Goal: Information Seeking & Learning: Learn about a topic

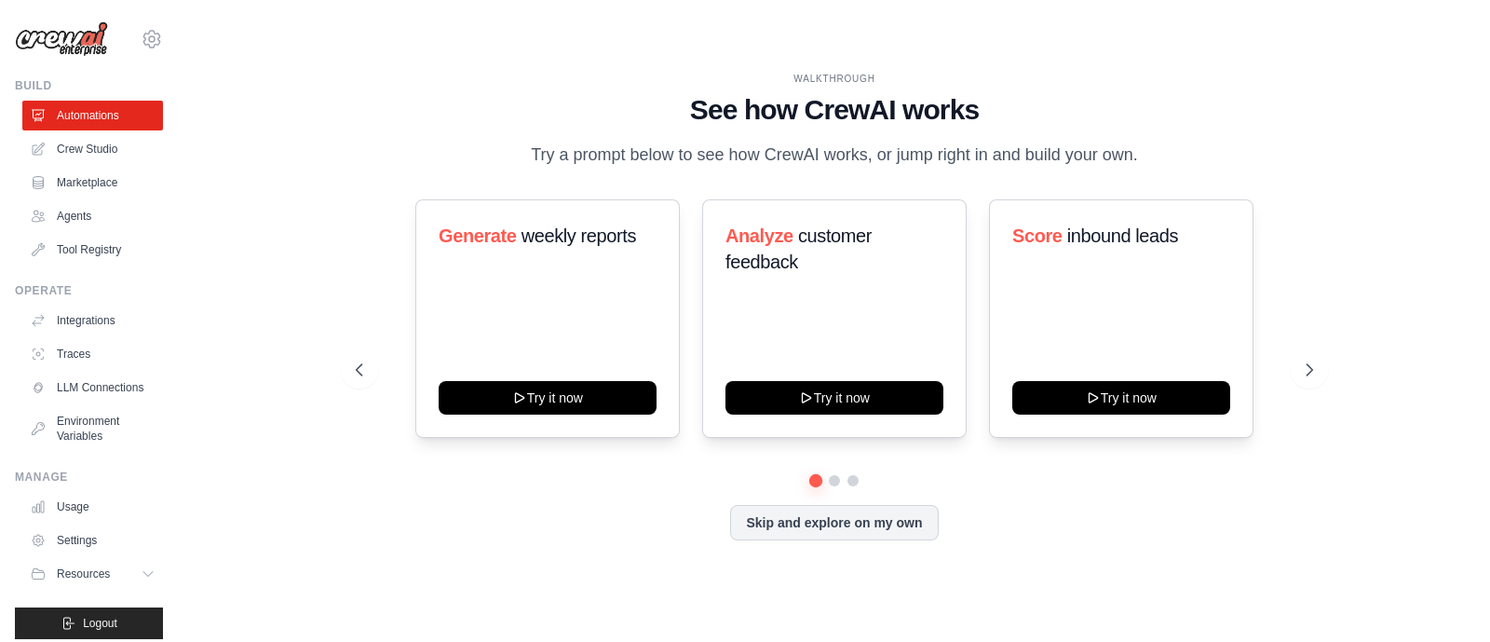
drag, startPoint x: 470, startPoint y: 5, endPoint x: 373, endPoint y: 155, distance: 179.0
click at [373, 155] on div "WALKTHROUGH See how [PERSON_NAME] works Try a prompt below to see how [PERSON_N…" at bounding box center [834, 120] width 956 height 97
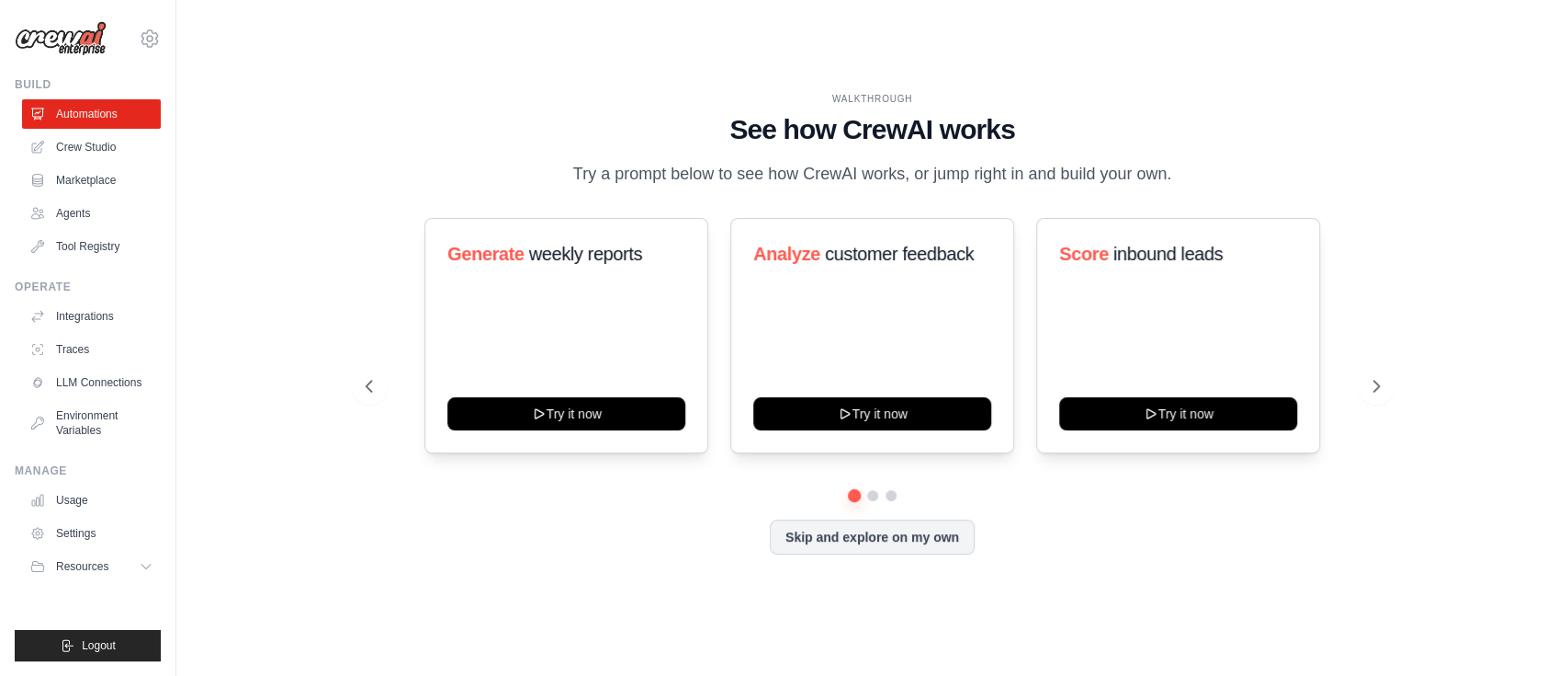
drag, startPoint x: 1412, startPoint y: 2, endPoint x: 335, endPoint y: 263, distance: 1108.2
click at [335, 263] on div "WALKTHROUGH See how [PERSON_NAME] works Try a prompt below to see how [PERSON_N…" at bounding box center [872, 338] width 1332 height 638
drag, startPoint x: 876, startPoint y: 13, endPoint x: 282, endPoint y: 177, distance: 616.2
click at [282, 177] on div "WALKTHROUGH See how [PERSON_NAME] works Try a prompt below to see how [PERSON_N…" at bounding box center [872, 338] width 1332 height 638
click at [75, 505] on span "Resources" at bounding box center [84, 565] width 52 height 15
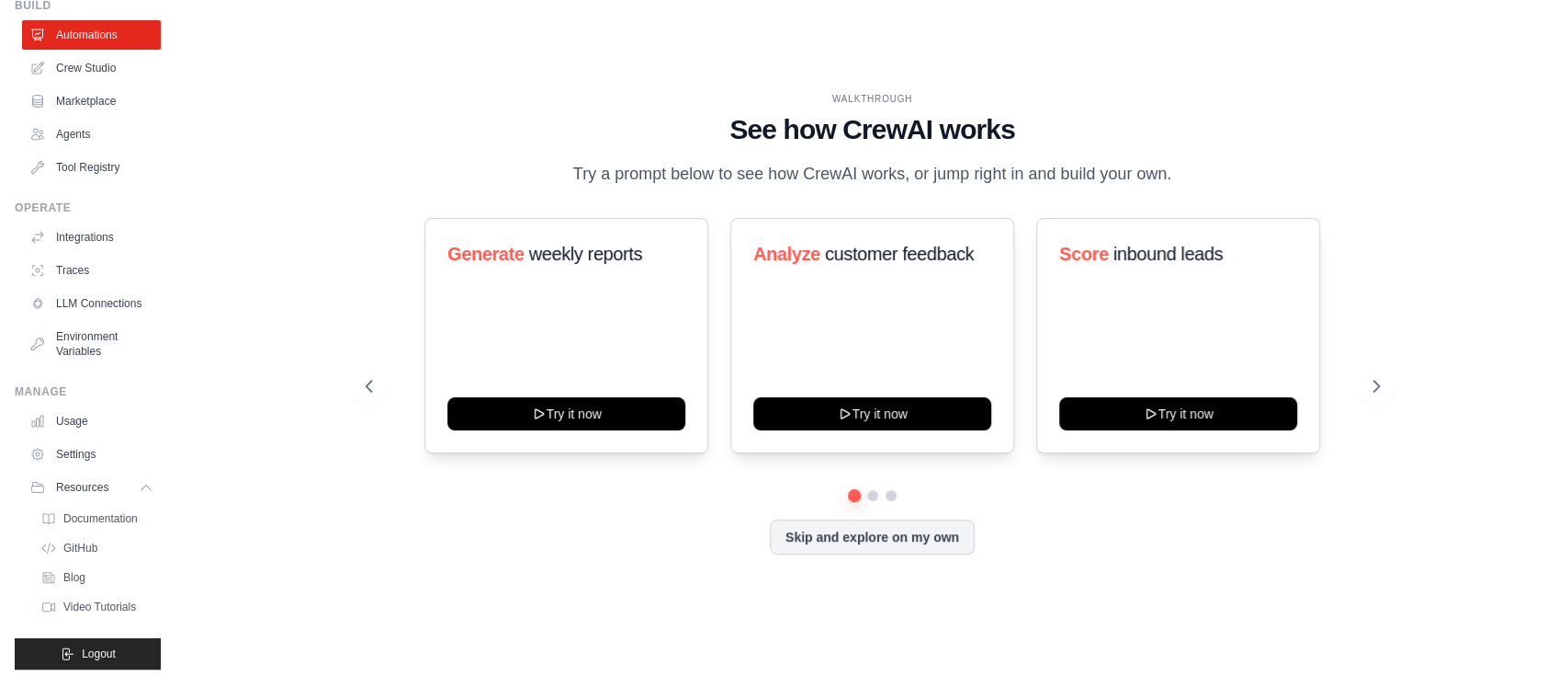
scroll to position [116, 0]
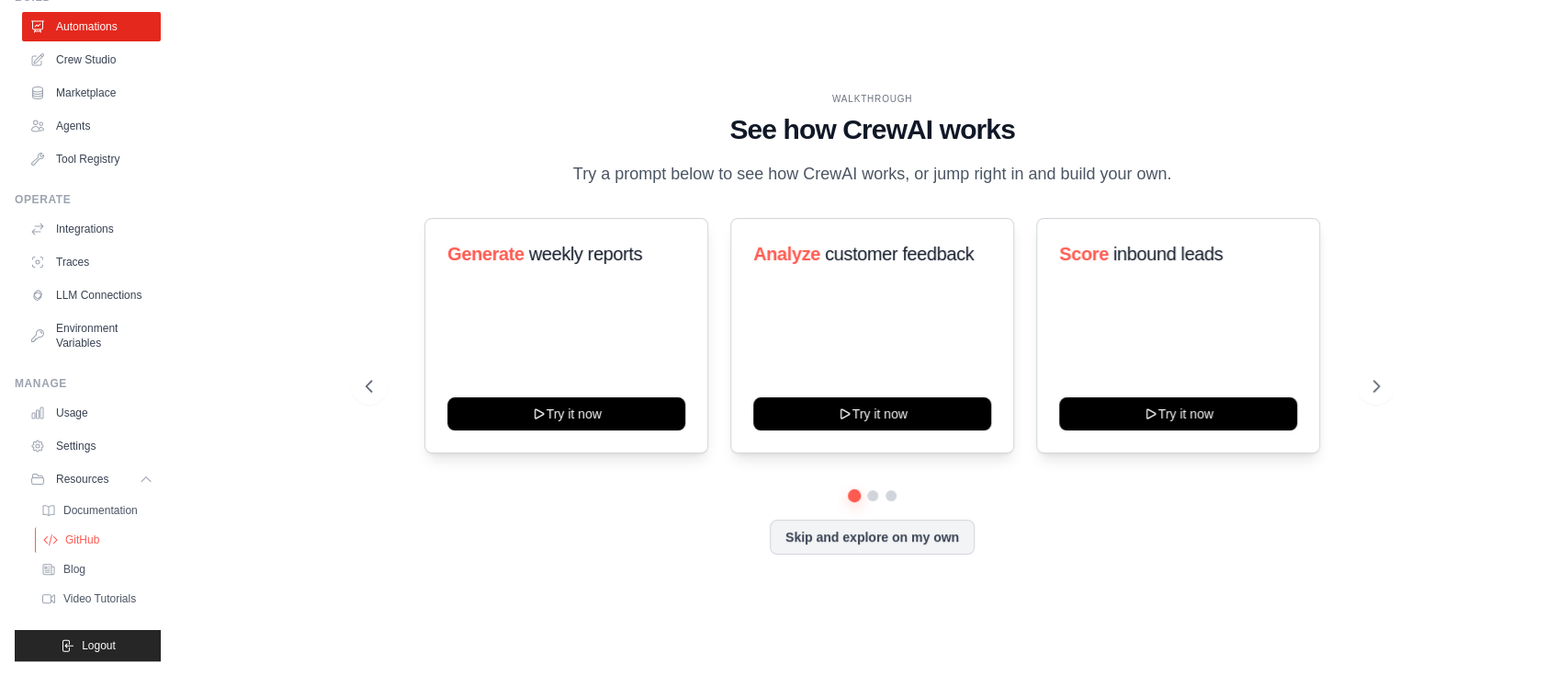
click at [98, 505] on span "GitHub" at bounding box center [82, 539] width 34 height 15
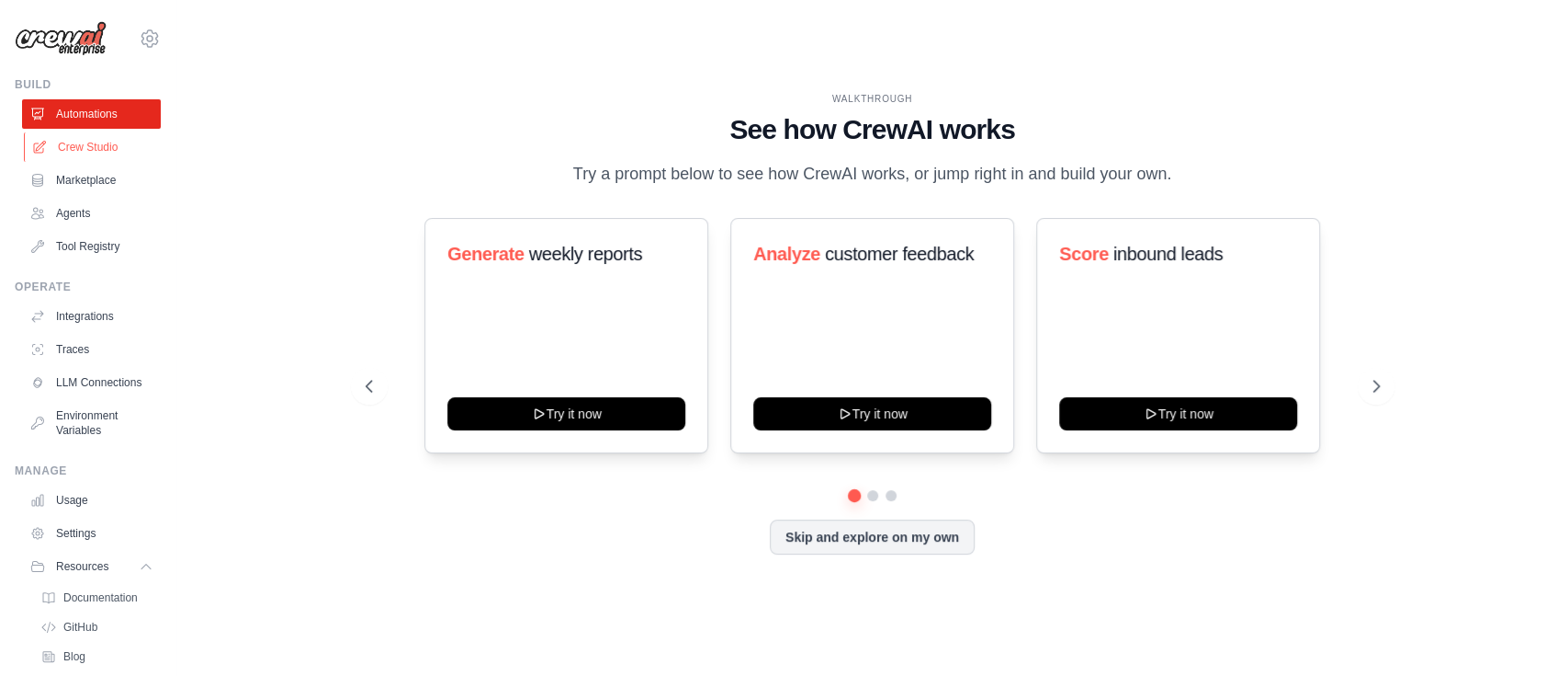
click at [95, 145] on link "Crew Studio" at bounding box center [93, 147] width 139 height 30
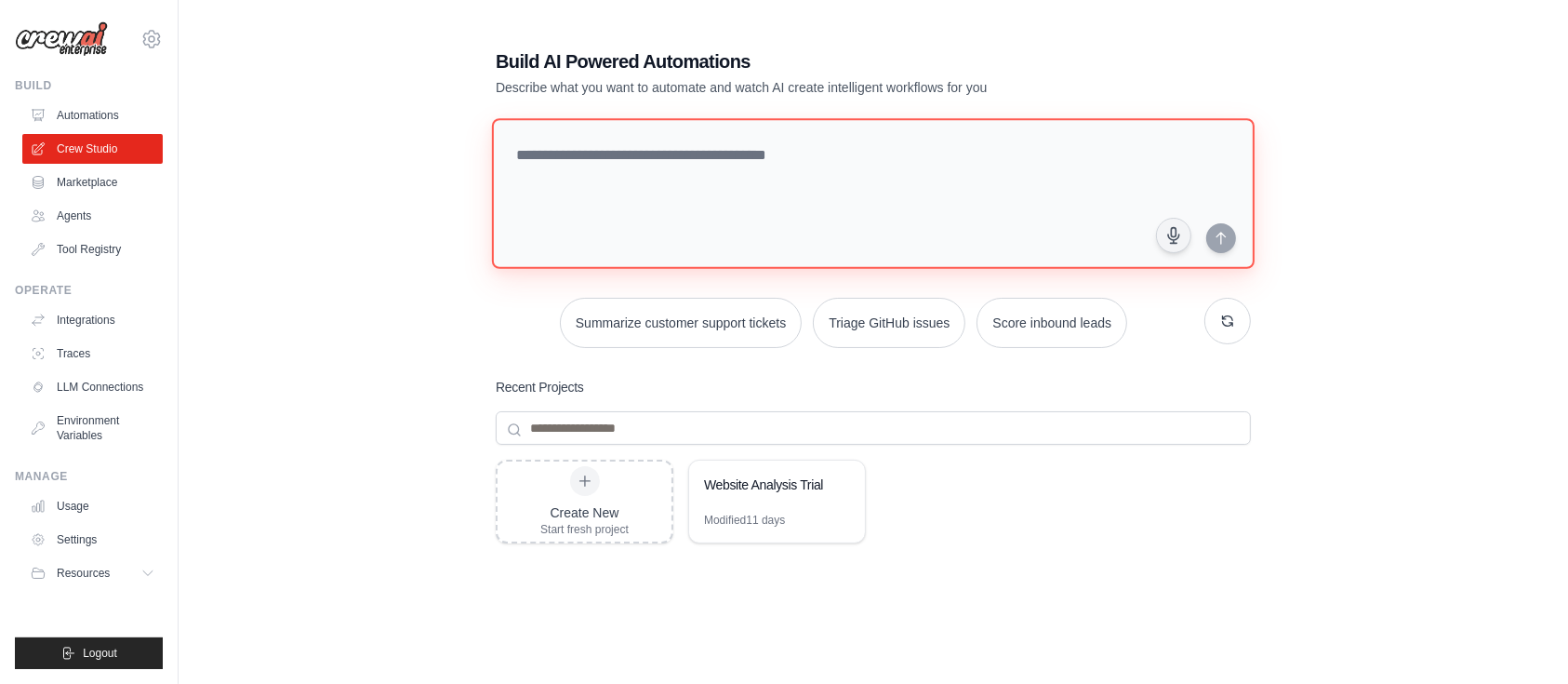
click at [707, 146] on textarea at bounding box center [874, 193] width 763 height 151
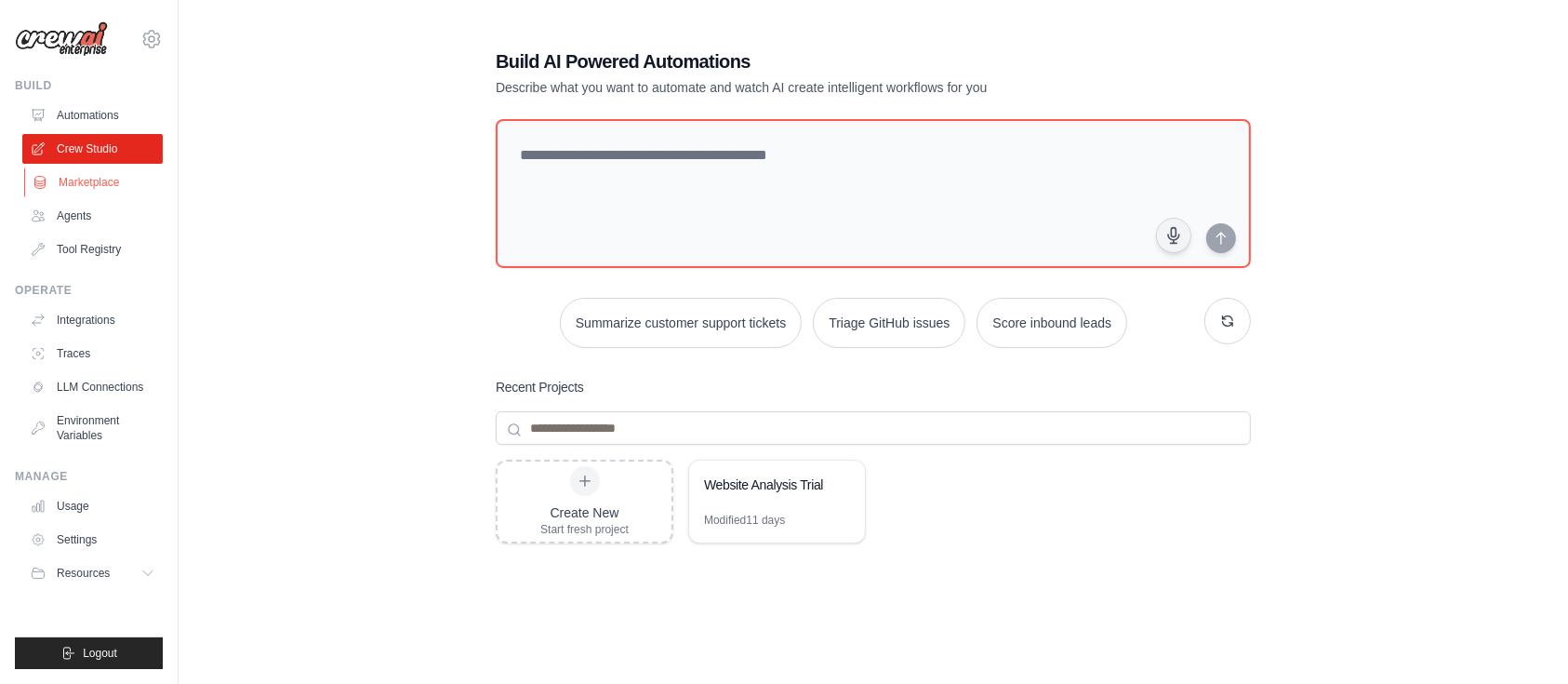
click at [97, 184] on link "Marketplace" at bounding box center [94, 183] width 141 height 30
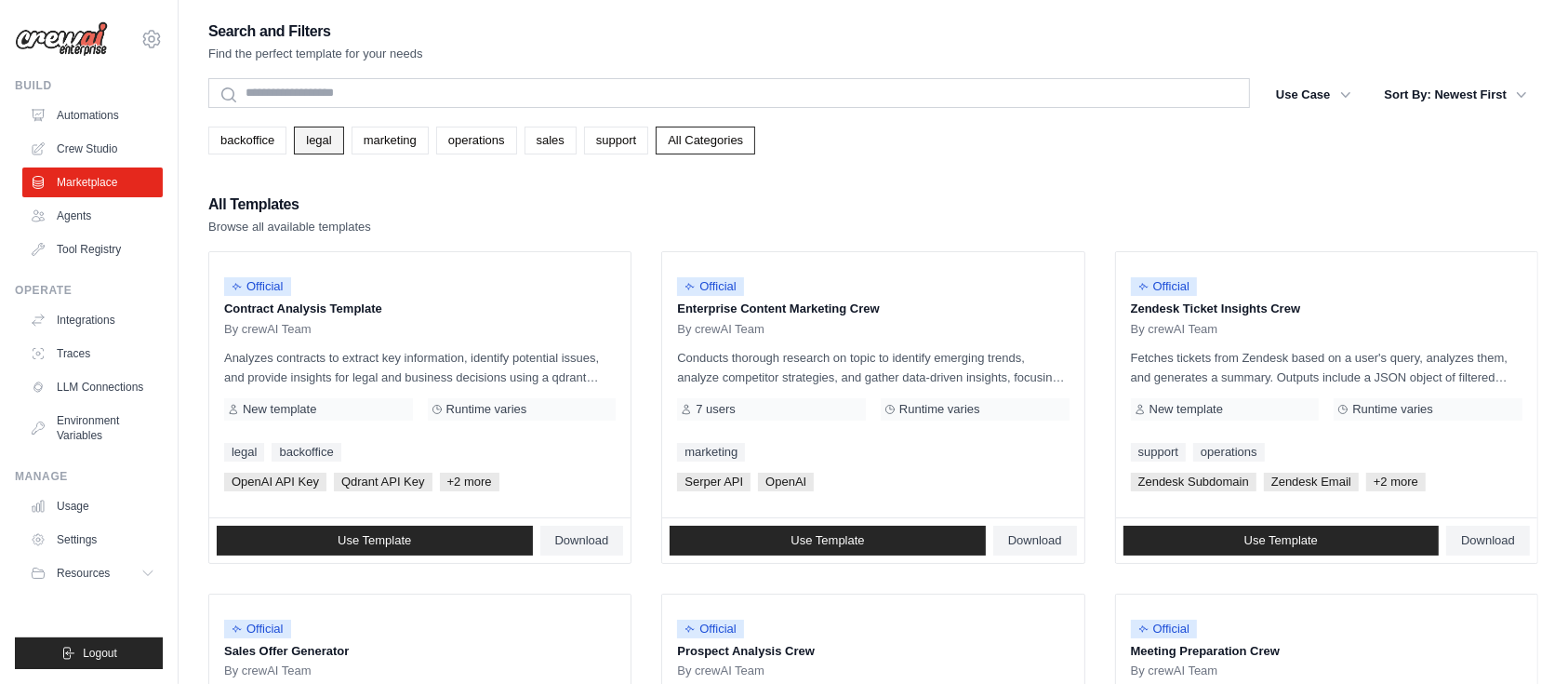
click at [319, 145] on link "legal" at bounding box center [318, 141] width 49 height 28
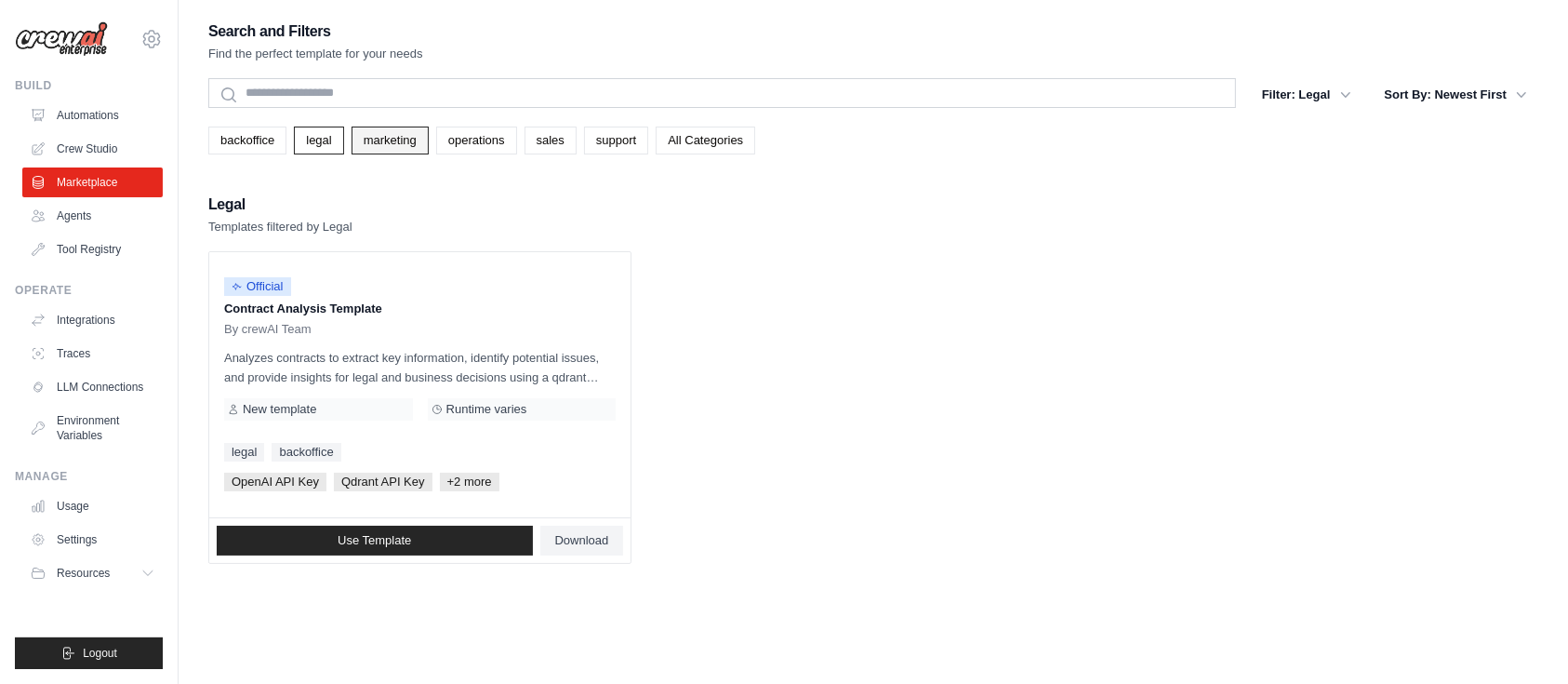
click at [399, 142] on link "marketing" at bounding box center [390, 141] width 77 height 28
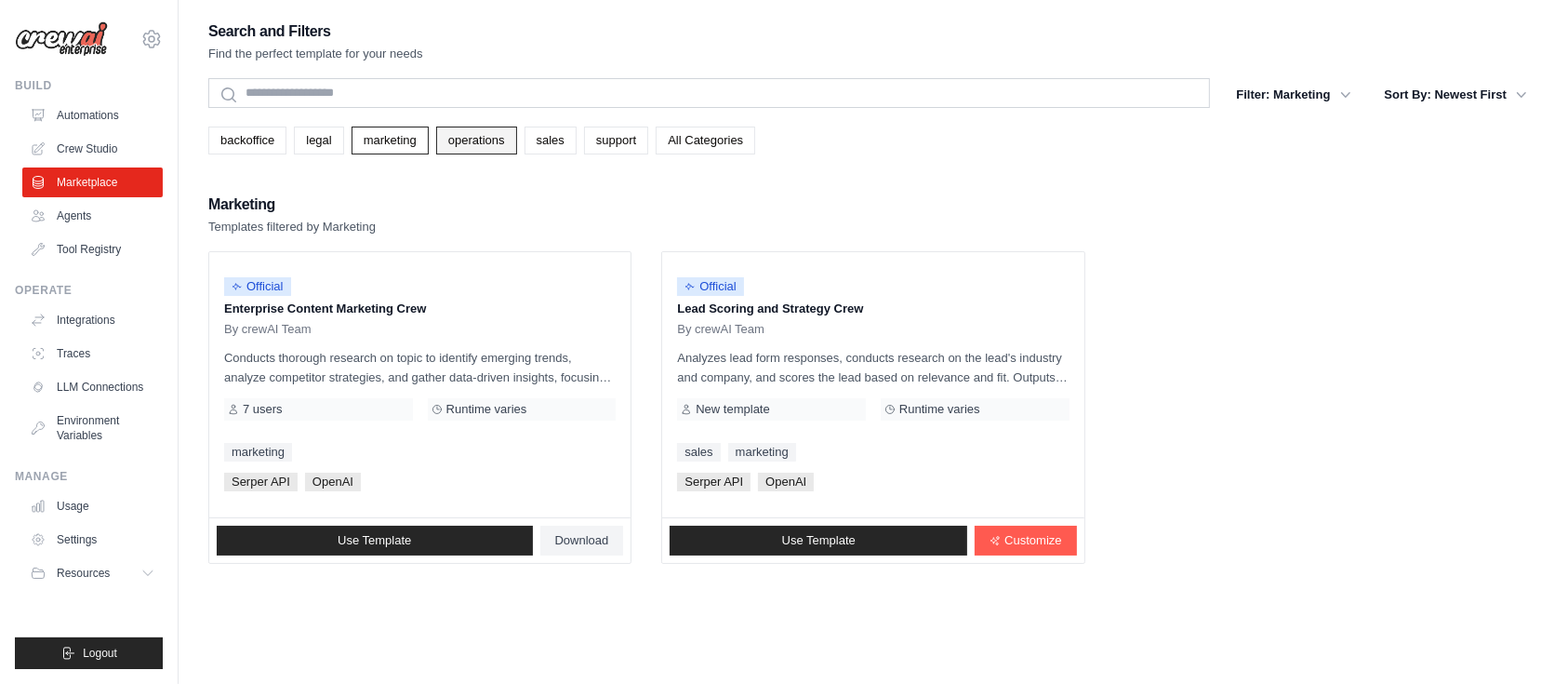
click at [504, 138] on link "operations" at bounding box center [476, 141] width 81 height 28
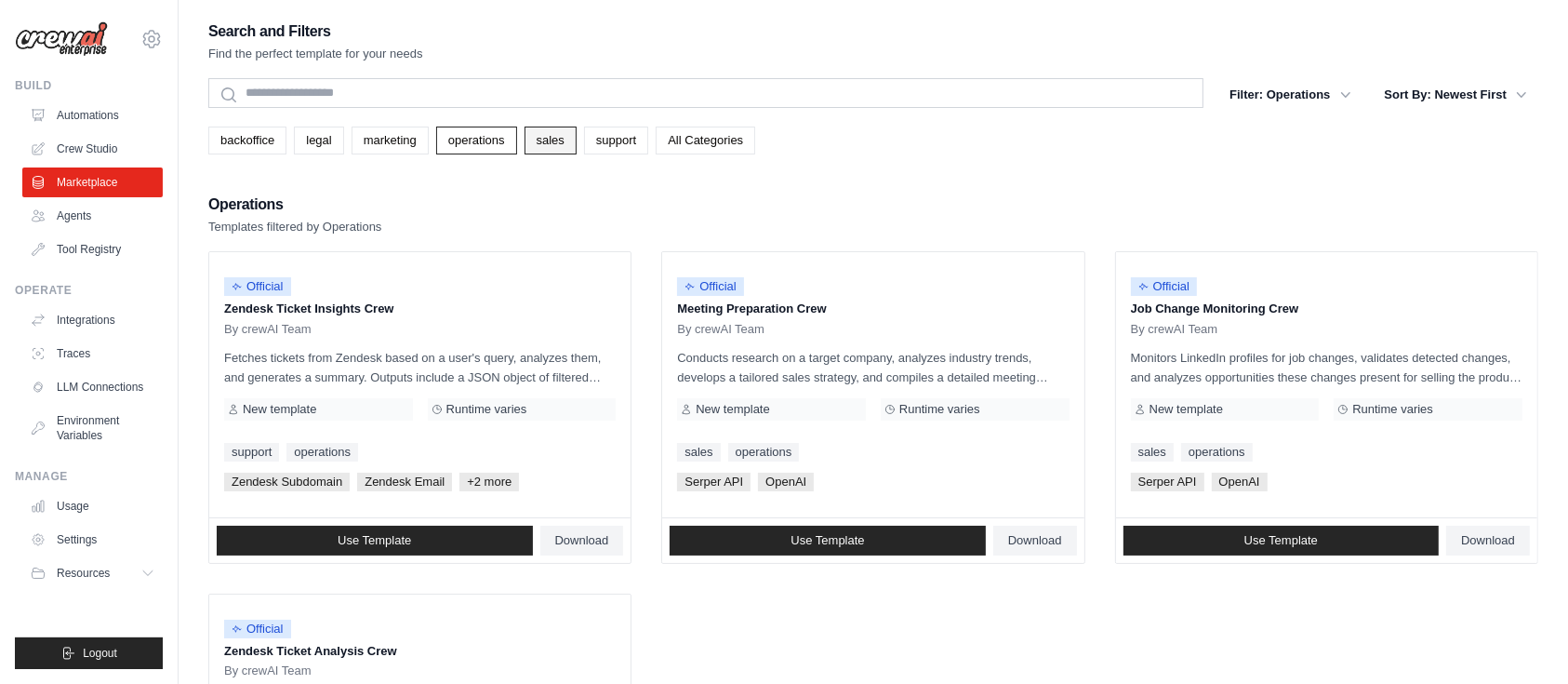
click at [552, 138] on link "sales" at bounding box center [550, 141] width 52 height 28
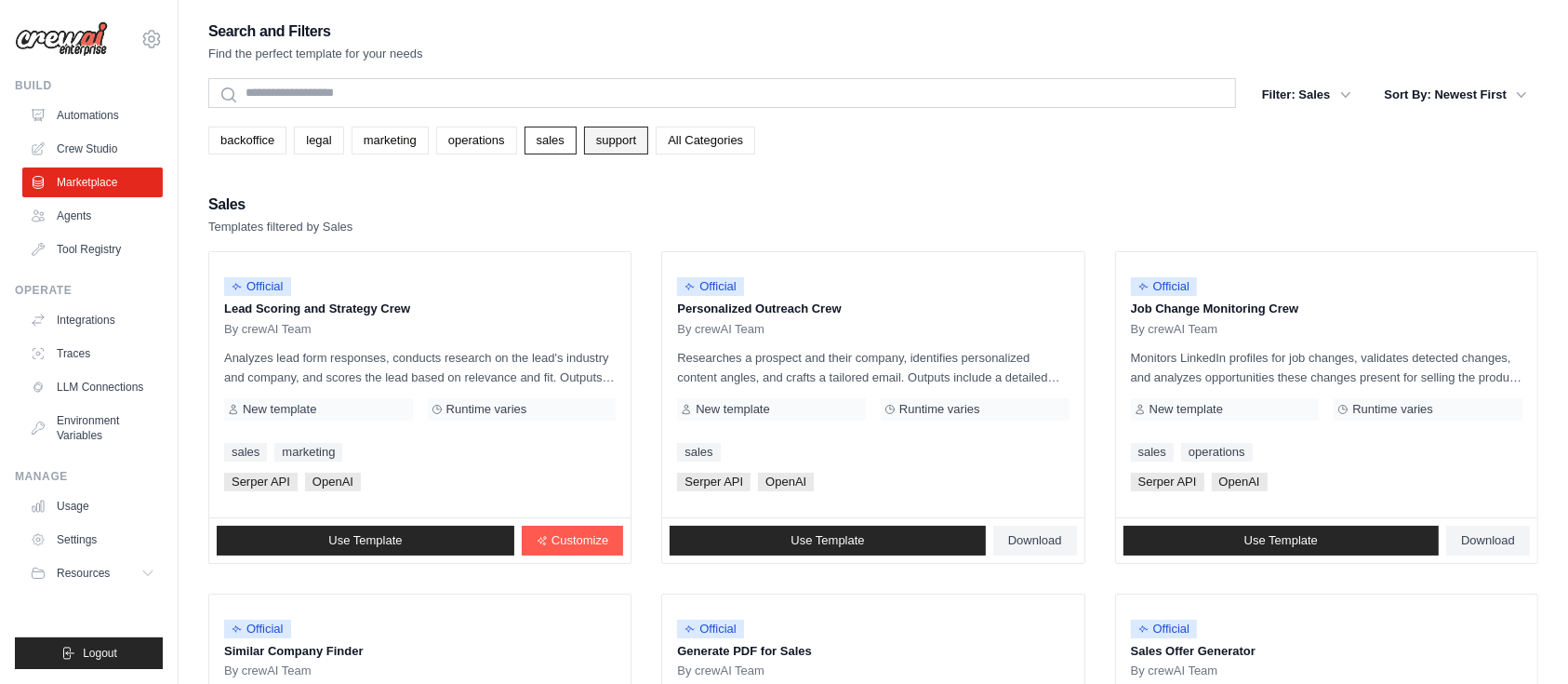
click at [604, 140] on link "support" at bounding box center [616, 141] width 64 height 28
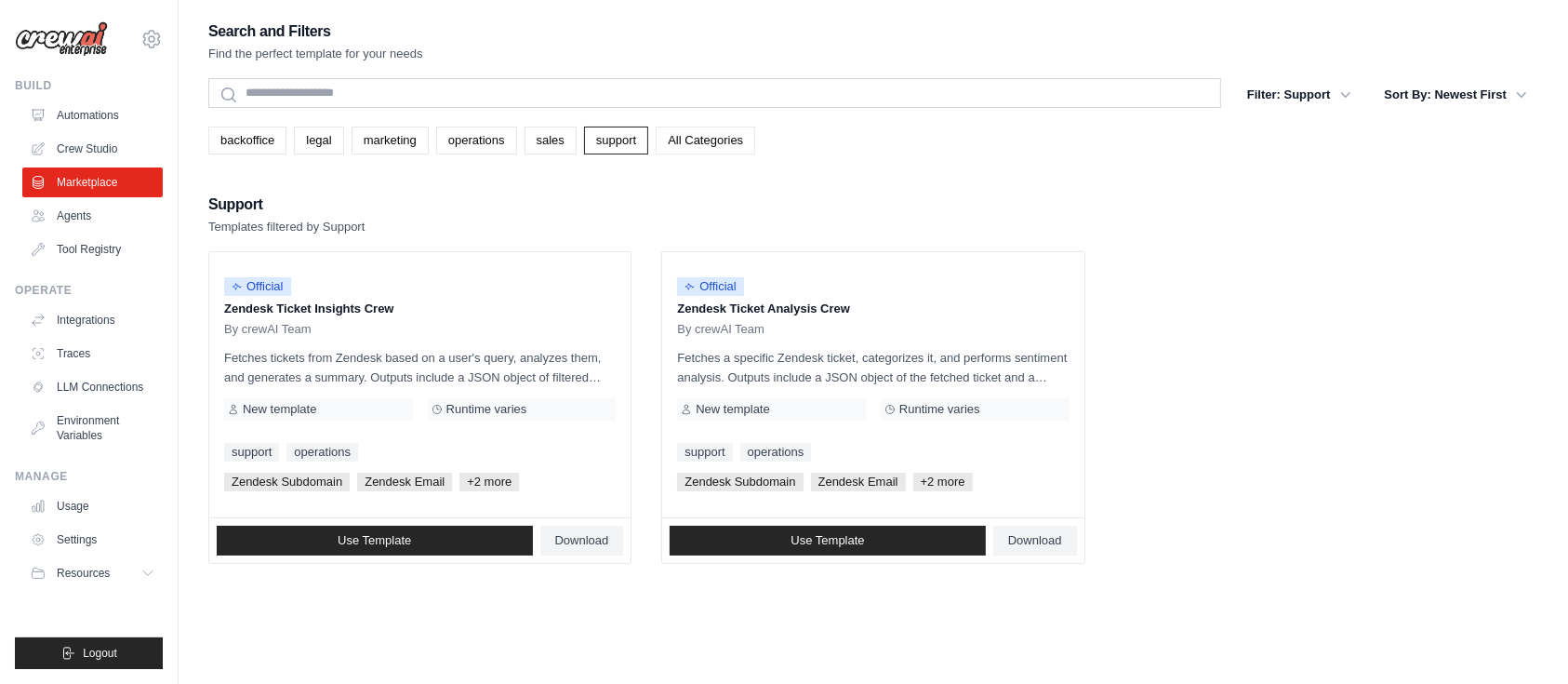
click at [692, 140] on link "All Categories" at bounding box center [706, 141] width 100 height 28
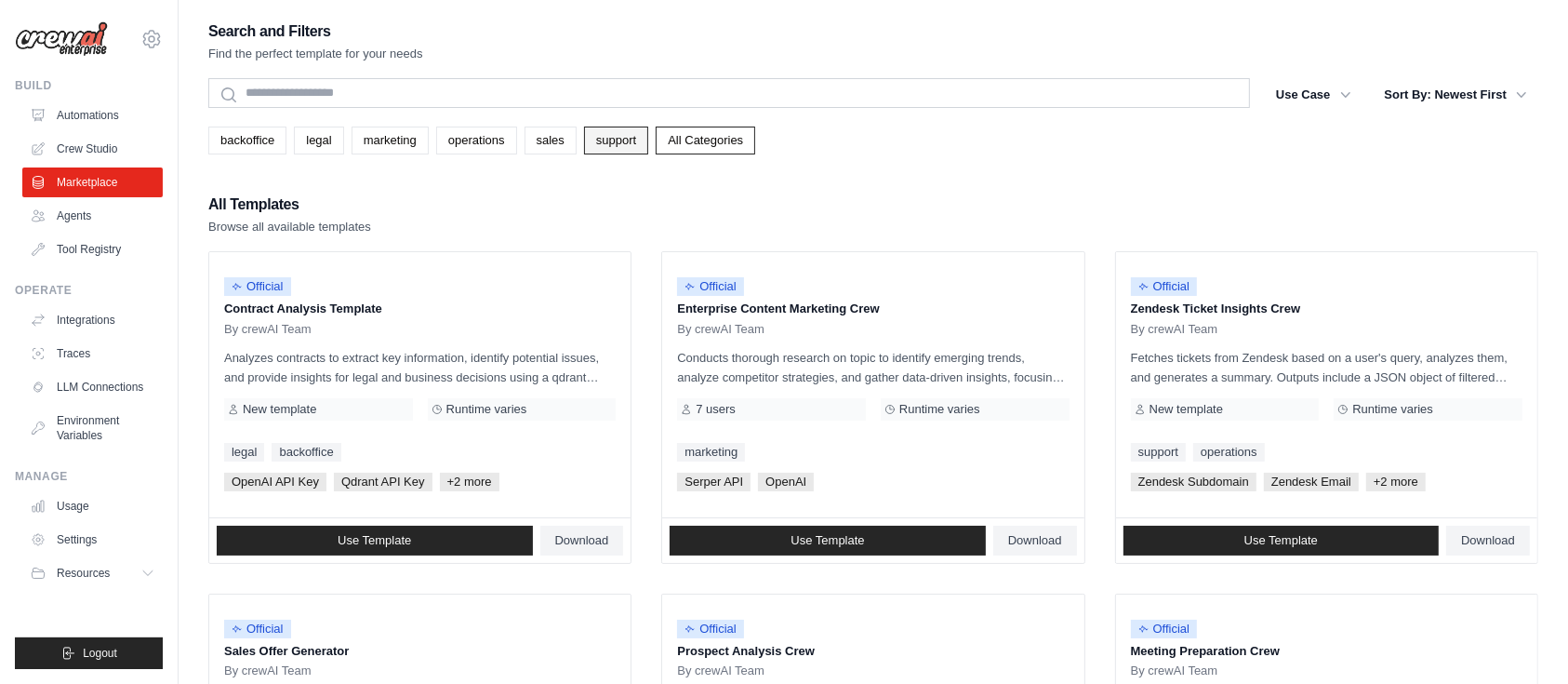
click at [606, 141] on link "support" at bounding box center [616, 141] width 64 height 28
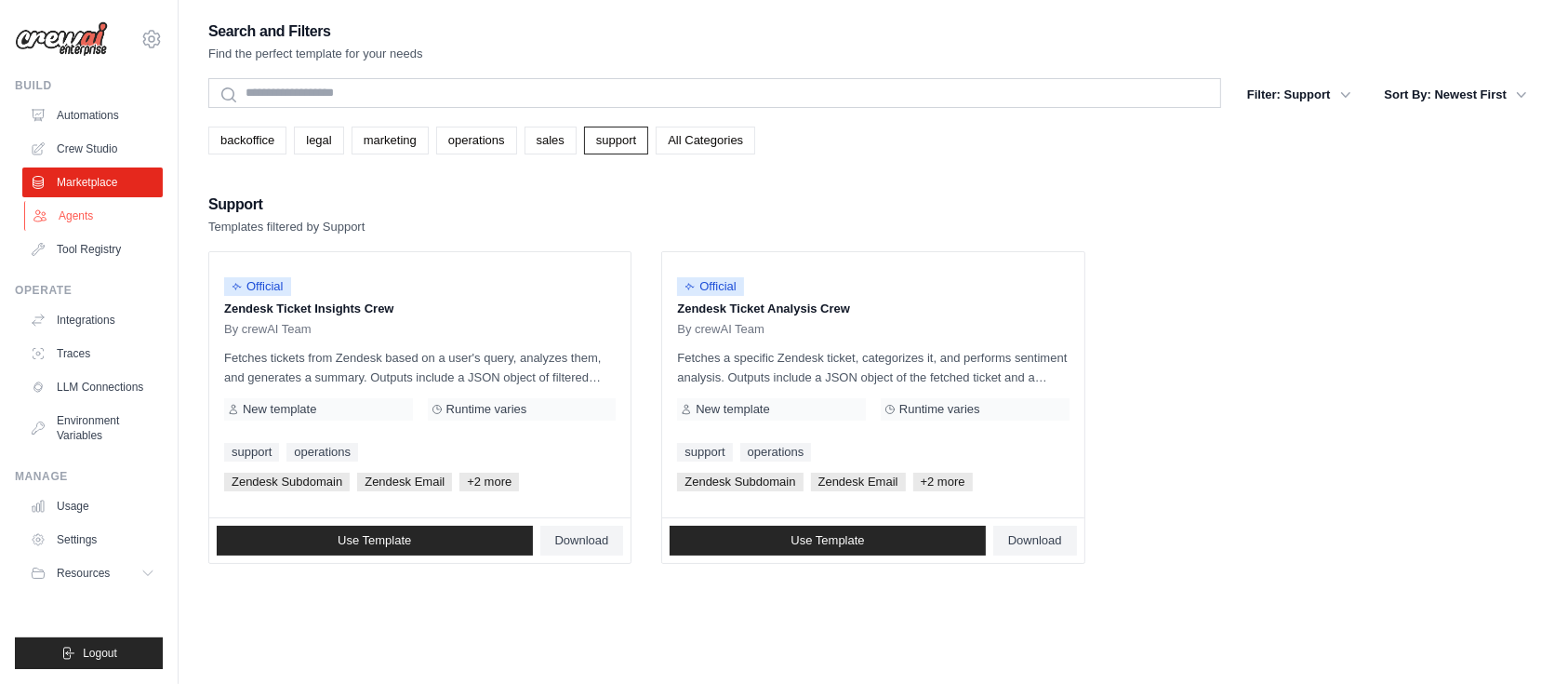
click at [82, 224] on link "Agents" at bounding box center [94, 216] width 141 height 30
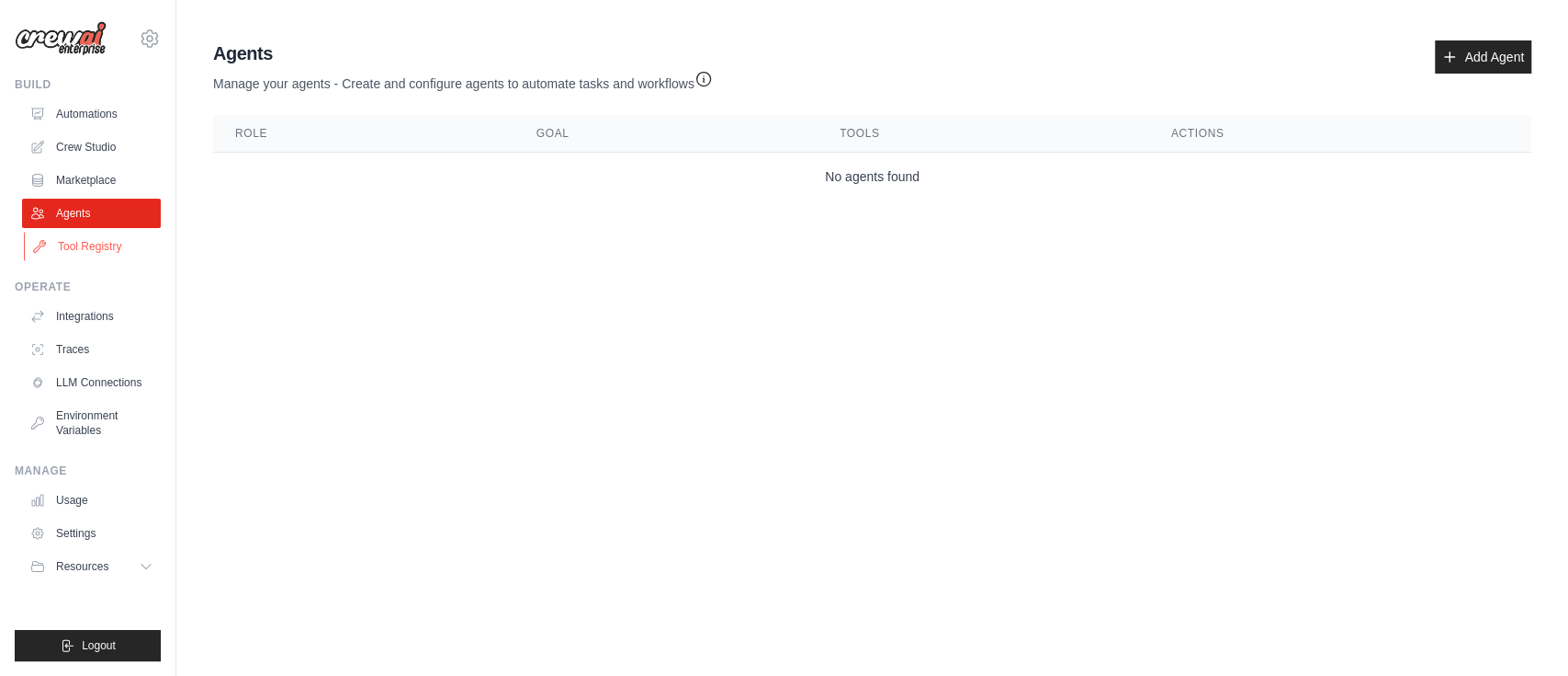
click at [88, 240] on link "Tool Registry" at bounding box center [93, 247] width 139 height 30
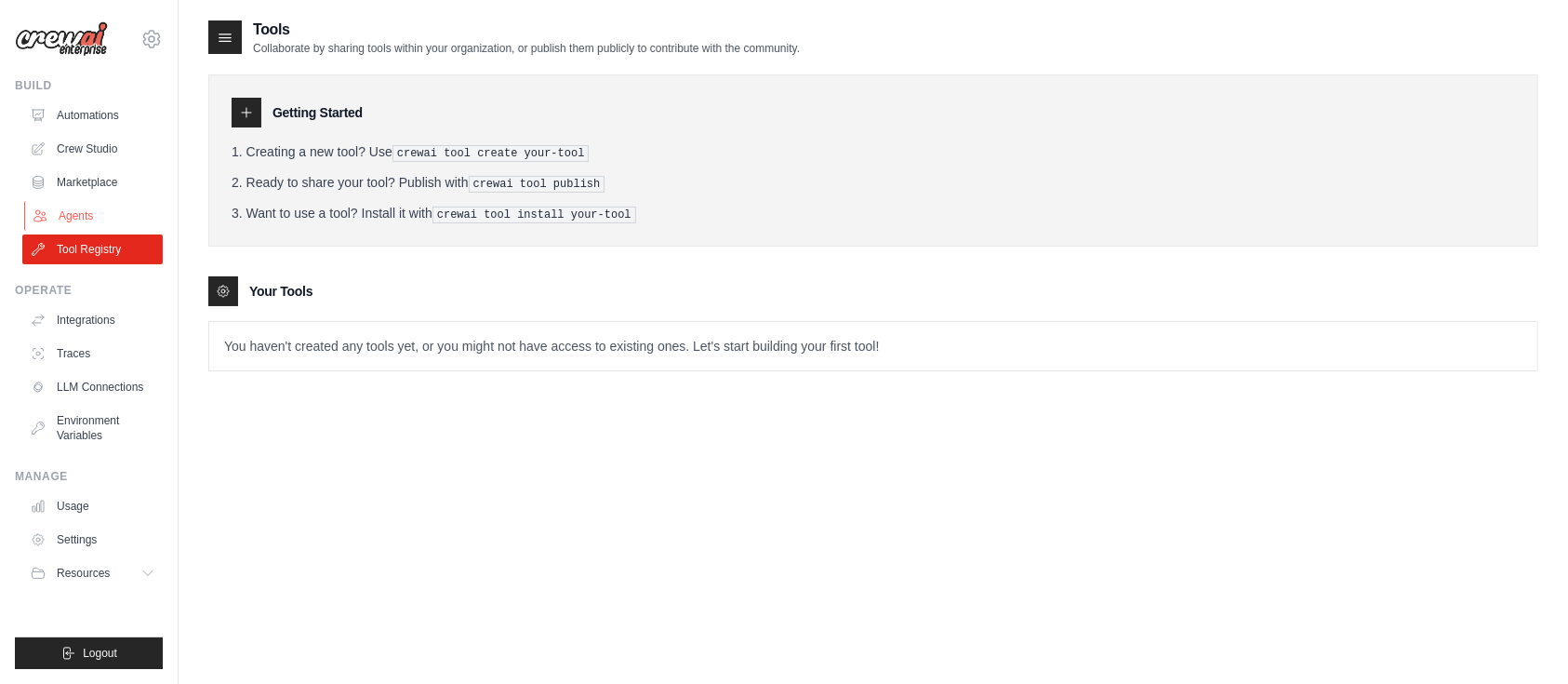
click at [85, 224] on link "Agents" at bounding box center [94, 216] width 141 height 30
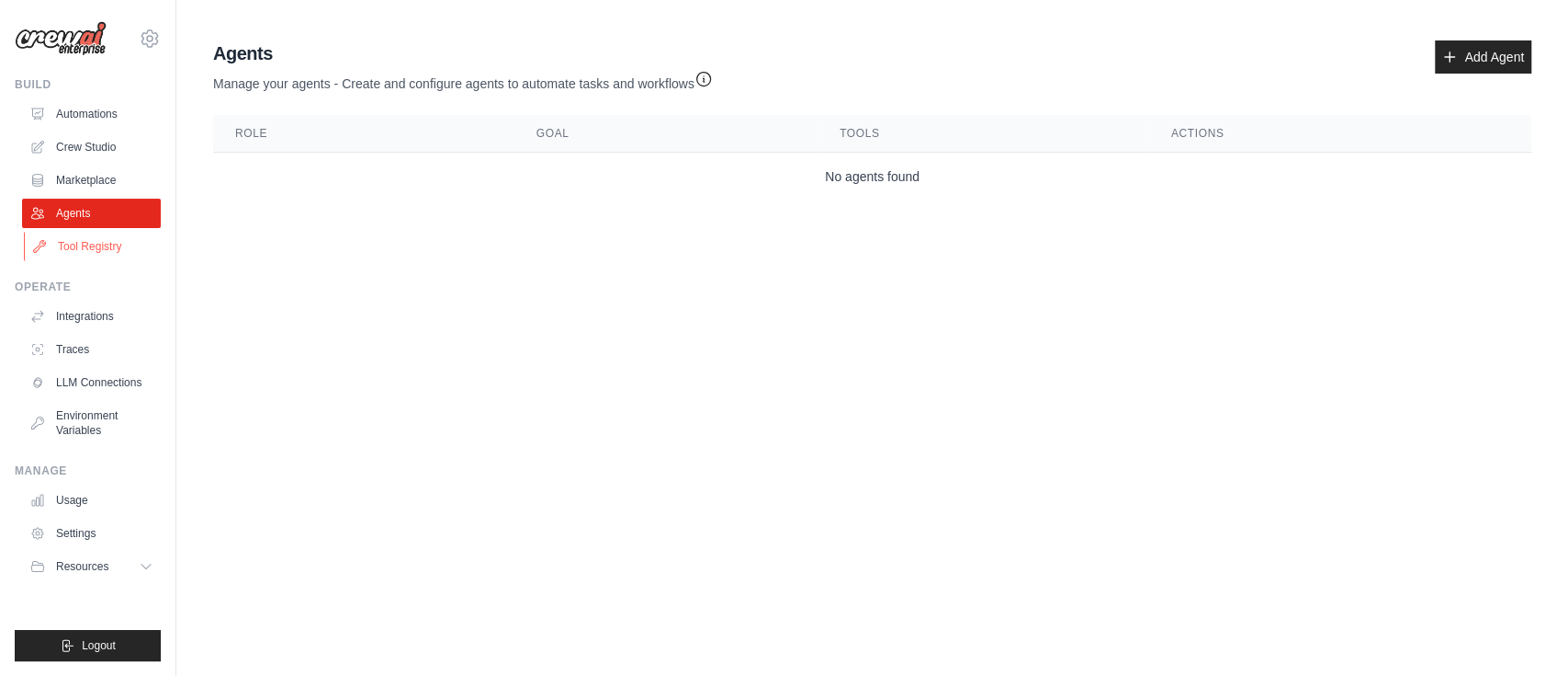
click at [82, 252] on link "Tool Registry" at bounding box center [93, 247] width 139 height 30
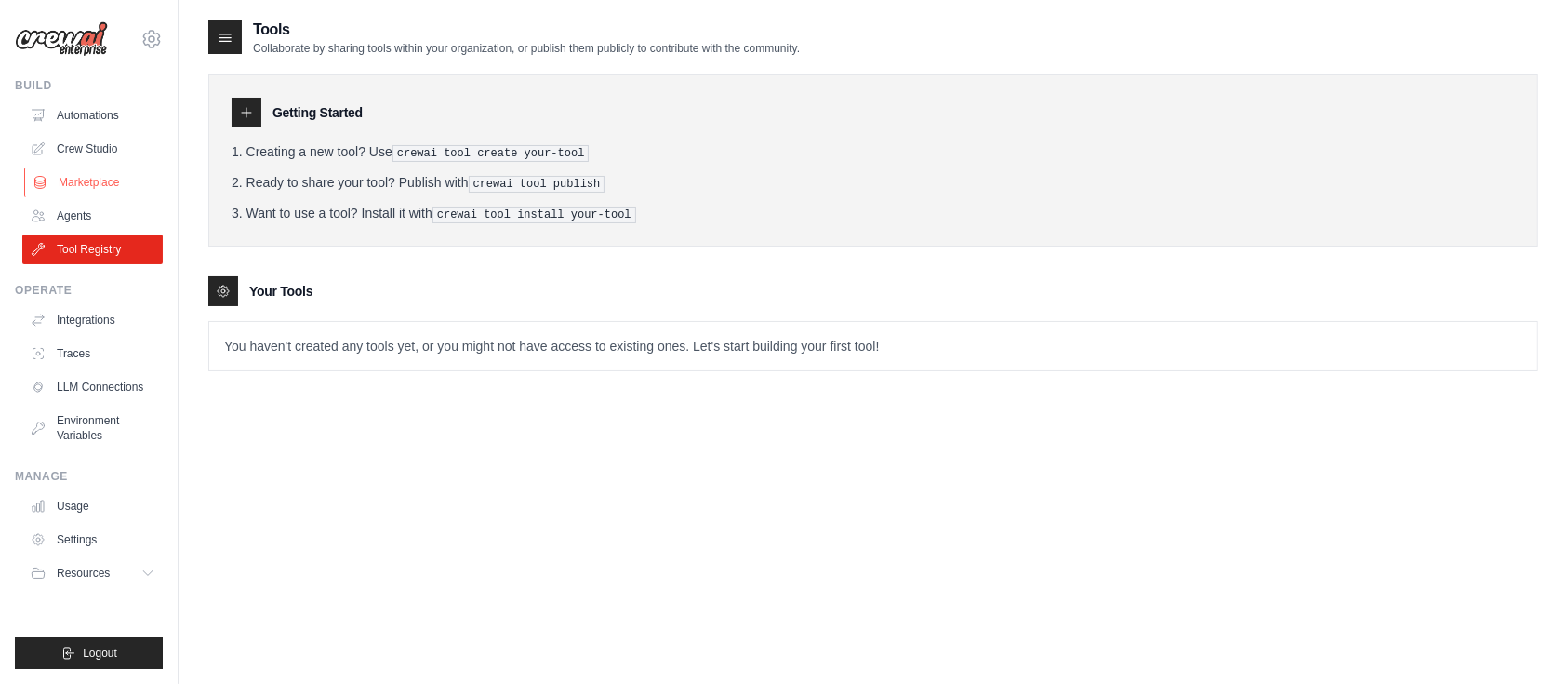
click at [75, 187] on link "Marketplace" at bounding box center [94, 183] width 141 height 30
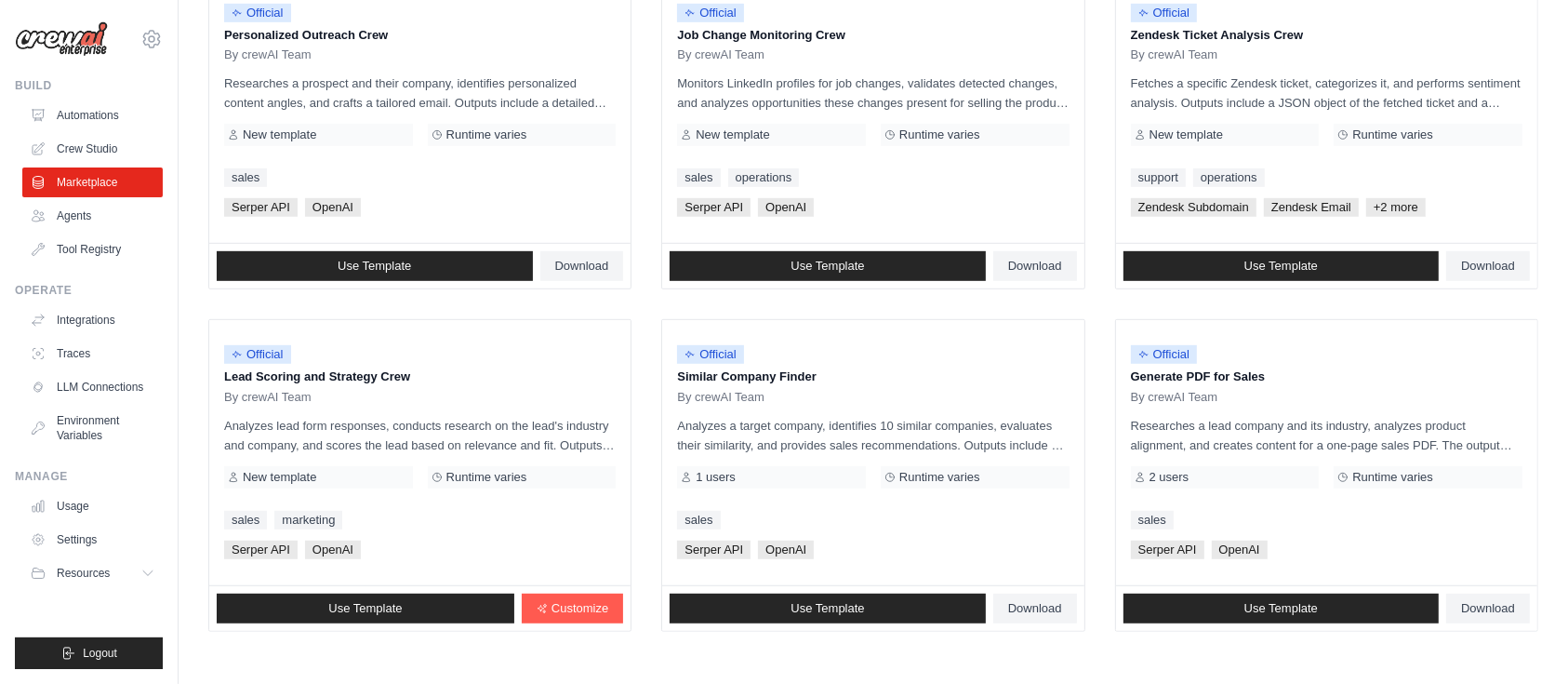
scroll to position [1037, 0]
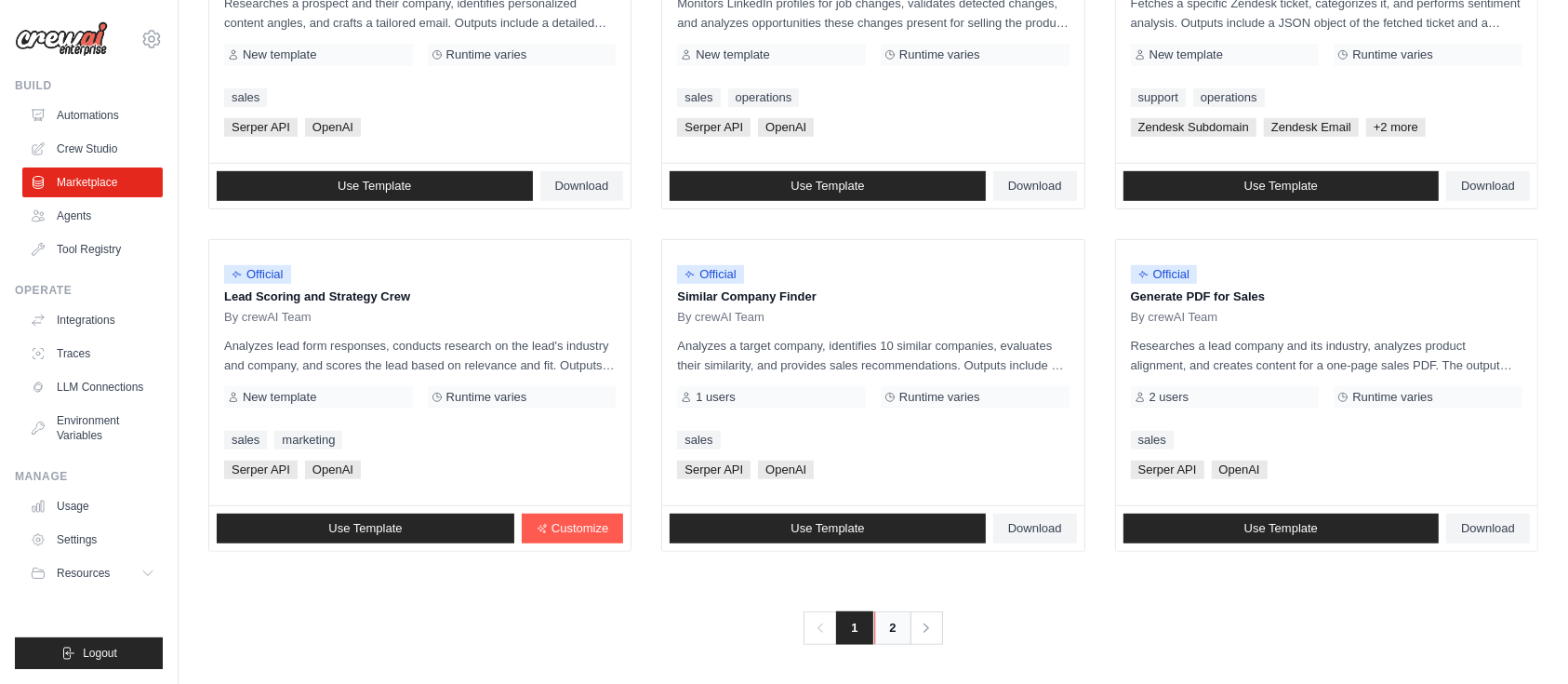
click at [901, 621] on link "2" at bounding box center [892, 628] width 37 height 34
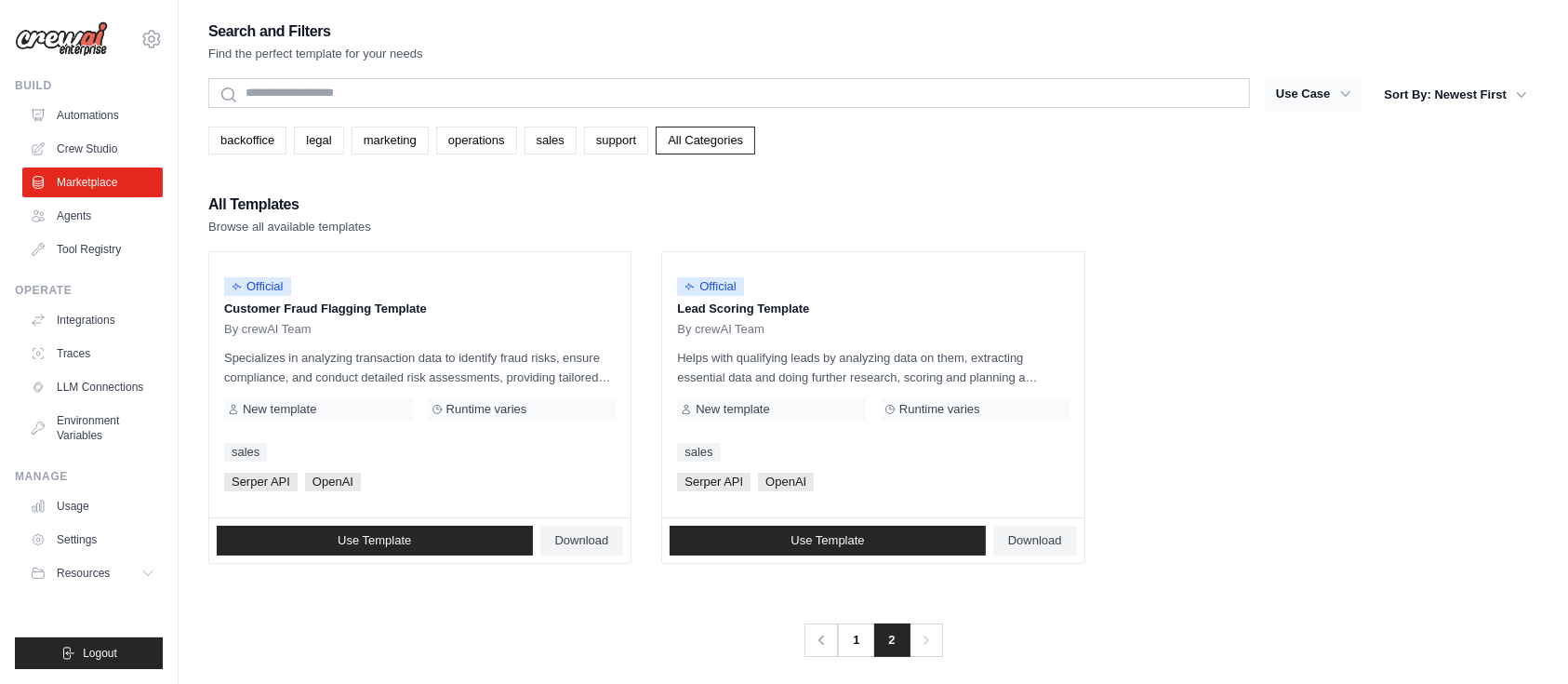
click at [1321, 89] on button "Use Case" at bounding box center [1314, 94] width 98 height 34
click at [1348, 102] on icon "button" at bounding box center [1345, 94] width 19 height 19
